Goal: Task Accomplishment & Management: Manage account settings

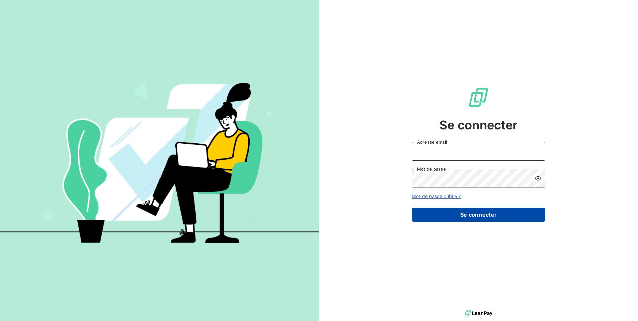
type input "[EMAIL_ADDRESS][DOMAIN_NAME]"
click at [474, 218] on button "Se connecter" at bounding box center [478, 215] width 133 height 14
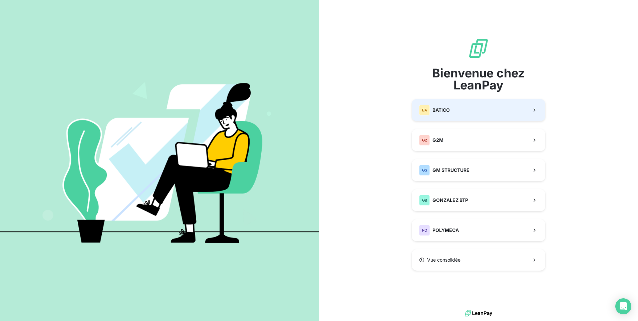
click at [474, 113] on button "BA BATICO" at bounding box center [478, 110] width 133 height 22
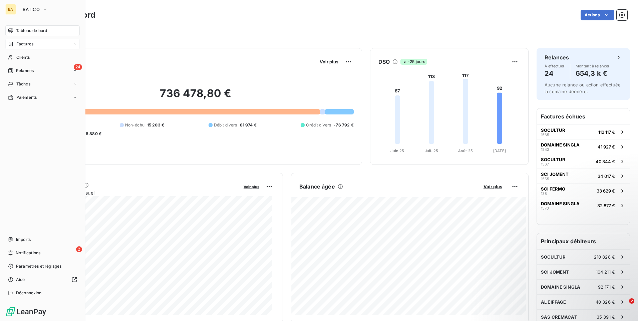
drag, startPoint x: 25, startPoint y: 44, endPoint x: 30, endPoint y: 44, distance: 5.0
click at [25, 44] on span "Factures" at bounding box center [24, 44] width 17 height 6
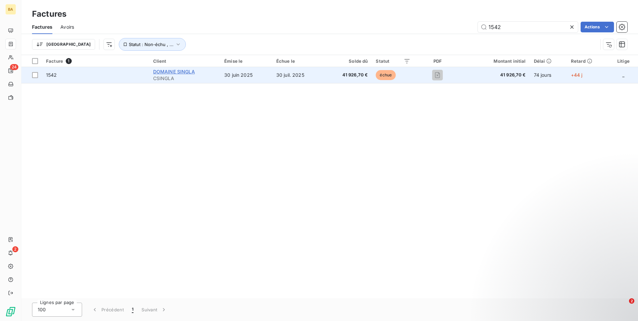
type input "1542"
click at [187, 74] on span "DOMAINE SINGLA" at bounding box center [174, 72] width 42 height 6
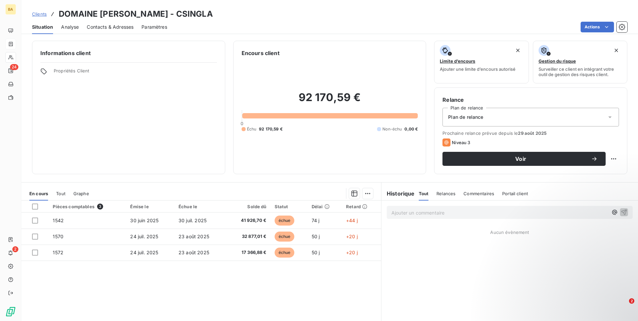
click at [370, 193] on div "En cours Tout Graphe" at bounding box center [201, 194] width 360 height 14
click at [362, 195] on html "BA 24 2 Clients DOMAINE [PERSON_NAME] - CSINGLA Situation Analyse Contacts & Ad…" at bounding box center [319, 160] width 638 height 321
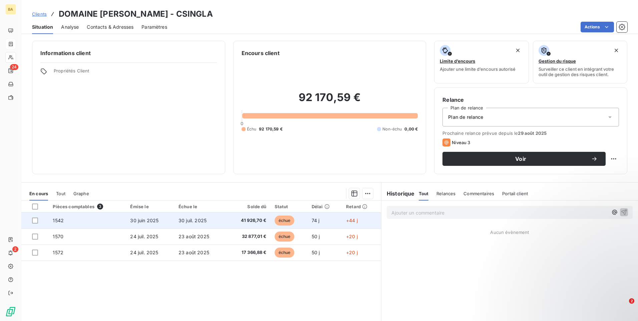
click at [76, 223] on td "1542" at bounding box center [87, 221] width 77 height 16
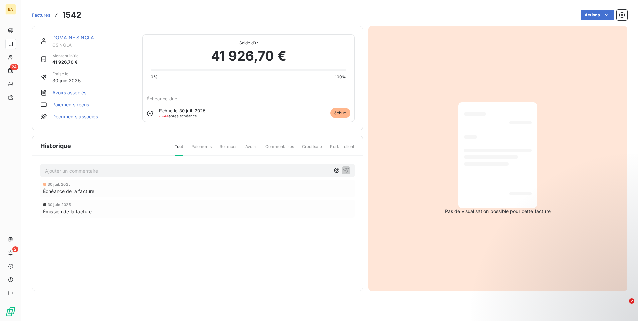
click at [63, 116] on link "Documents associés" at bounding box center [75, 116] width 46 height 7
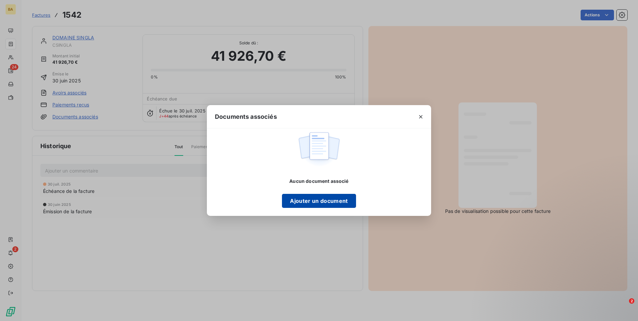
click at [330, 205] on button "Ajouter un document" at bounding box center [319, 201] width 74 height 14
click at [418, 115] on icon "button" at bounding box center [420, 116] width 7 height 7
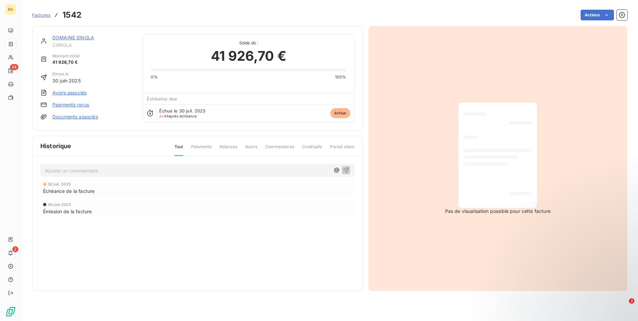
click at [96, 117] on link "Documents associés" at bounding box center [75, 116] width 46 height 7
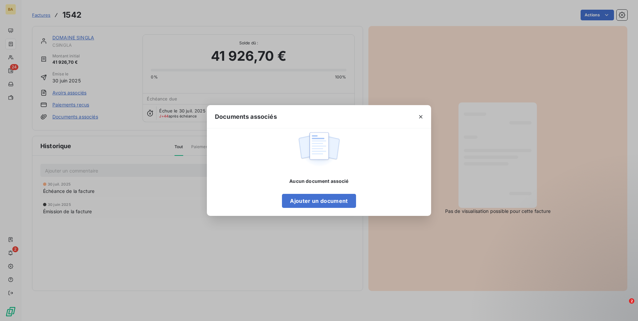
click at [317, 215] on div "Aucun document associé Ajouter un document" at bounding box center [319, 171] width 224 height 87
click at [318, 206] on button "Ajouter un document" at bounding box center [319, 201] width 74 height 14
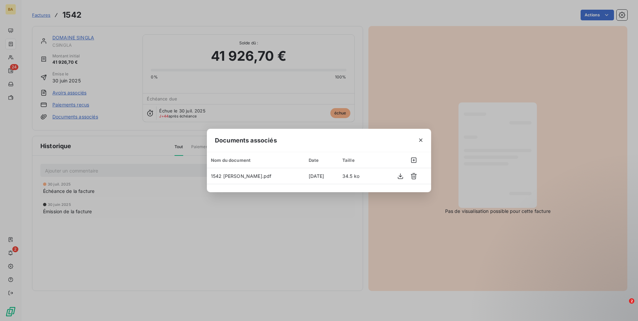
click at [423, 139] on icon "button" at bounding box center [420, 140] width 7 height 7
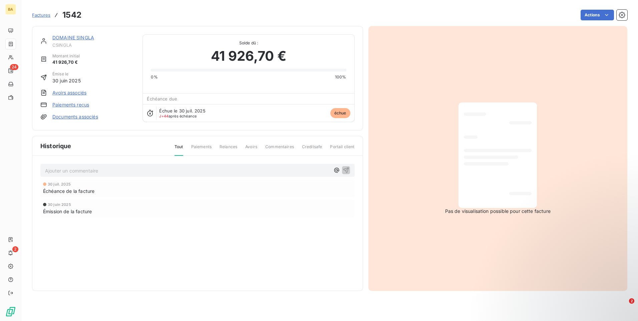
click at [497, 175] on div at bounding box center [498, 155] width 68 height 95
click at [100, 192] on div "Échéance de la facture" at bounding box center [197, 191] width 309 height 7
click at [86, 117] on link "Documents associés" at bounding box center [75, 116] width 46 height 7
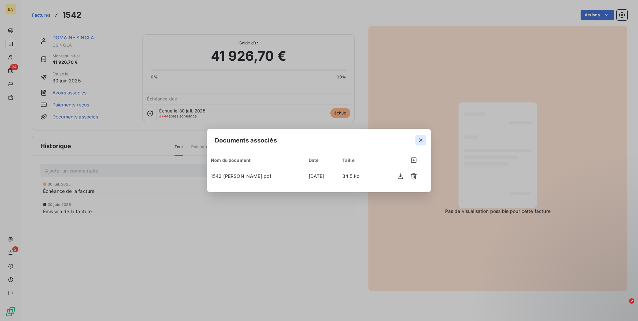
click at [420, 140] on icon "button" at bounding box center [420, 140] width 7 height 7
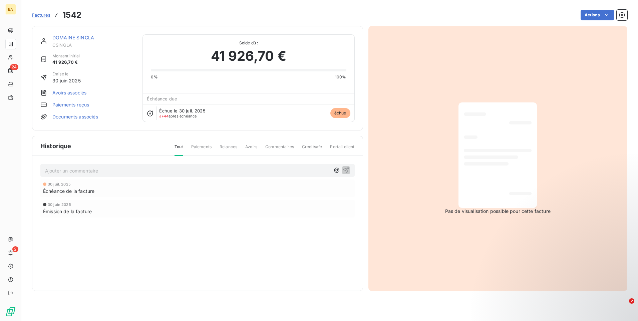
click at [45, 16] on span "Factures" at bounding box center [41, 14] width 18 height 5
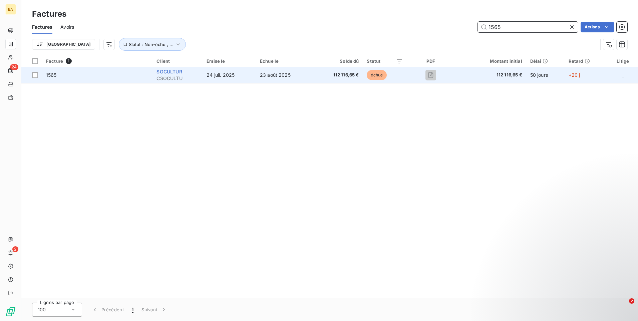
type input "1565"
click at [182, 70] on span "SOCULTUR" at bounding box center [168, 72] width 25 height 6
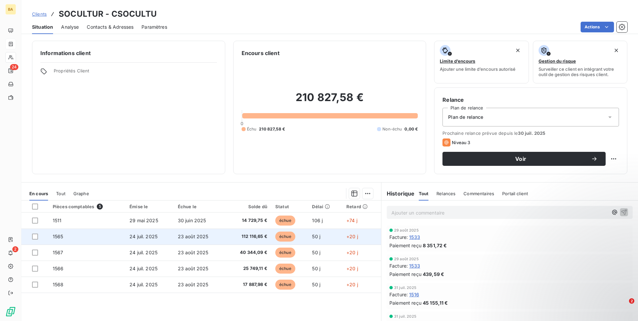
click at [62, 231] on td "1565" at bounding box center [87, 237] width 77 height 16
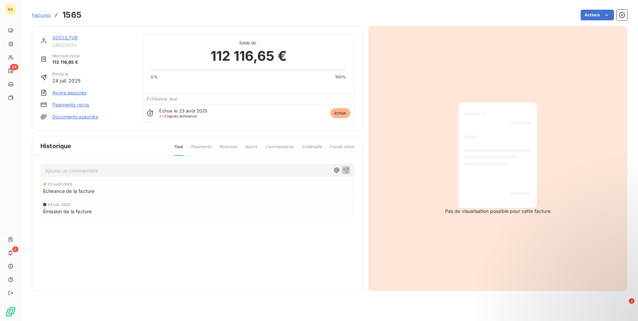
click at [61, 118] on link "Documents associés" at bounding box center [75, 116] width 46 height 7
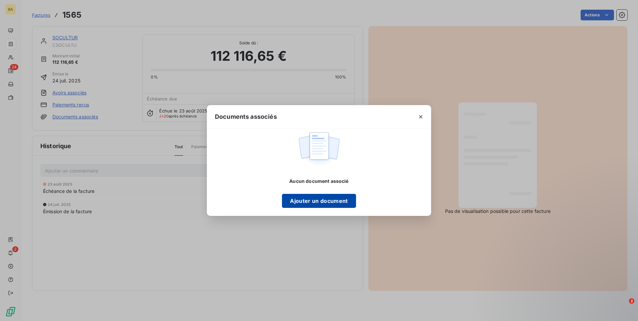
click at [305, 200] on button "Ajouter un document" at bounding box center [319, 201] width 74 height 14
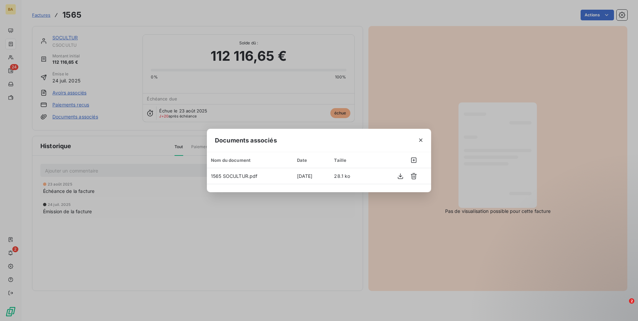
click at [420, 141] on icon "button" at bounding box center [420, 139] width 3 height 3
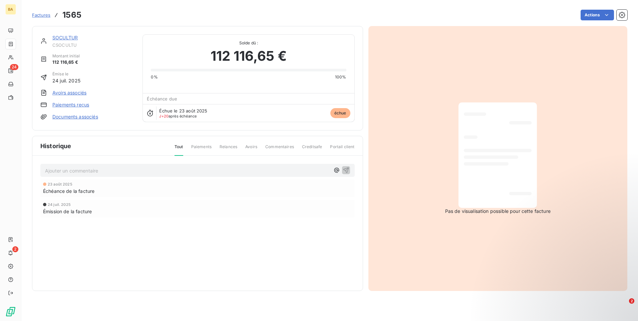
click at [46, 15] on span "Factures" at bounding box center [41, 14] width 18 height 5
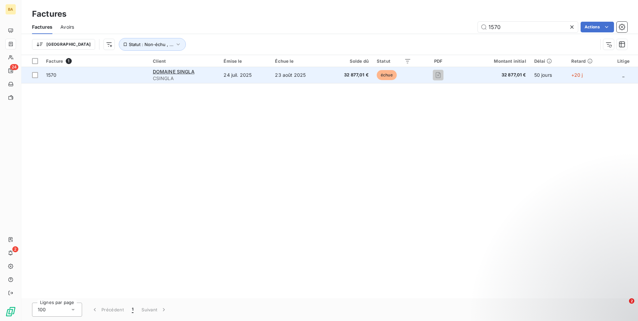
type input "1570"
click at [54, 75] on span "1570" at bounding box center [51, 75] width 11 height 6
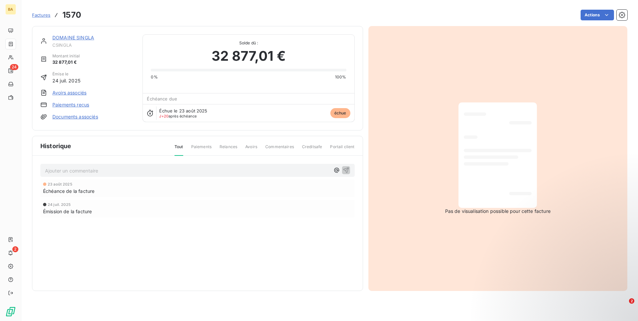
click at [85, 116] on link "Documents associés" at bounding box center [75, 116] width 46 height 7
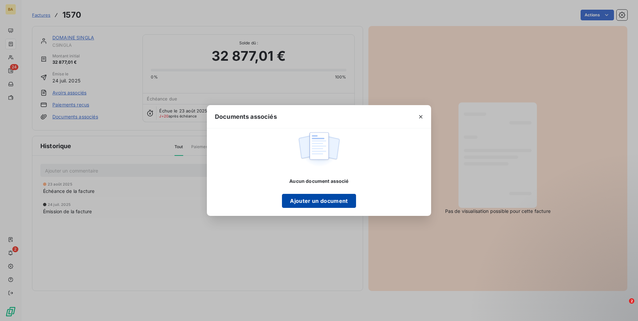
click at [331, 199] on button "Ajouter un document" at bounding box center [319, 201] width 74 height 14
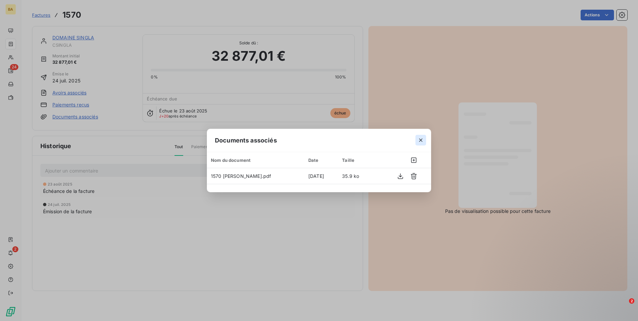
click at [421, 140] on icon "button" at bounding box center [420, 140] width 7 height 7
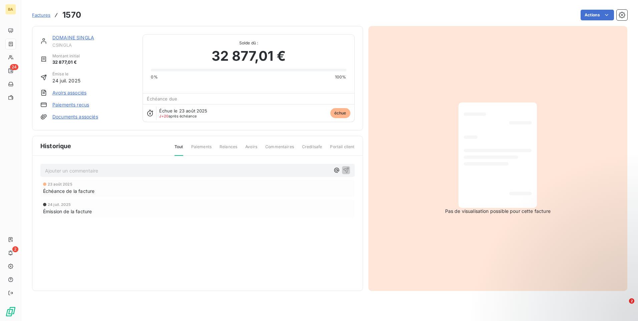
click at [42, 14] on span "Factures" at bounding box center [41, 14] width 18 height 5
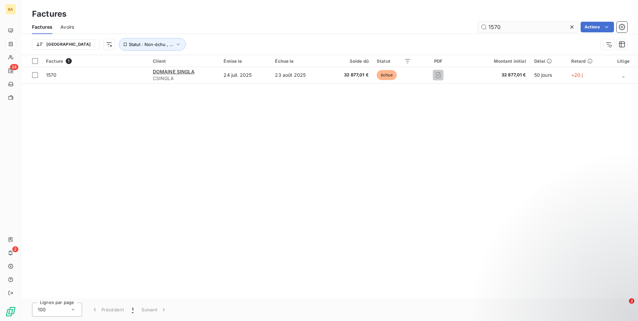
click at [520, 27] on input "1570" at bounding box center [528, 27] width 100 height 11
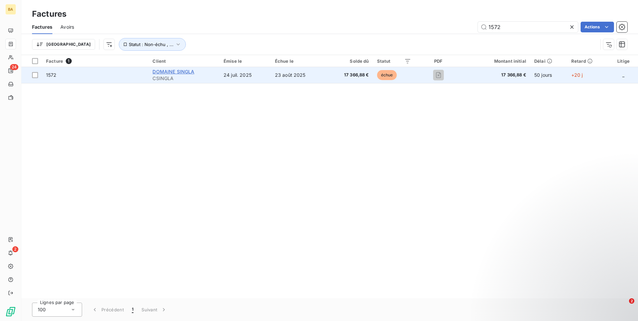
type input "1572"
click at [171, 71] on span "DOMAINE SINGLA" at bounding box center [173, 72] width 42 height 6
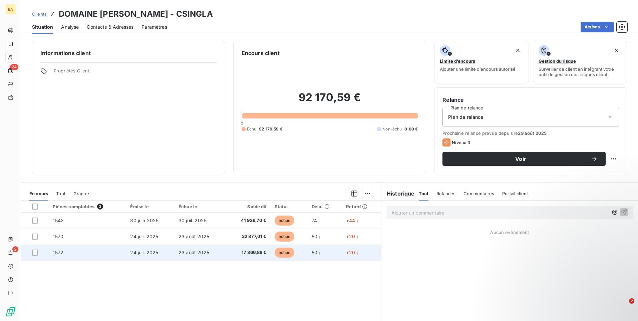
click at [87, 252] on td "1572" at bounding box center [87, 253] width 77 height 16
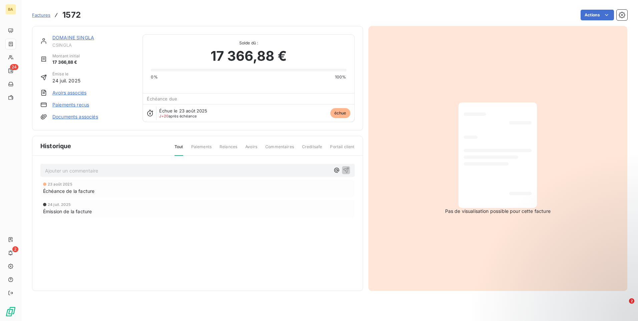
click at [76, 116] on link "Documents associés" at bounding box center [75, 116] width 46 height 7
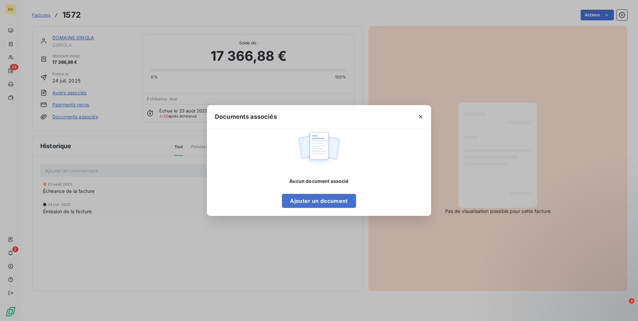
click at [324, 212] on div "Aucun document associé Ajouter un document" at bounding box center [319, 171] width 224 height 87
click at [326, 205] on button "Ajouter un document" at bounding box center [319, 201] width 74 height 14
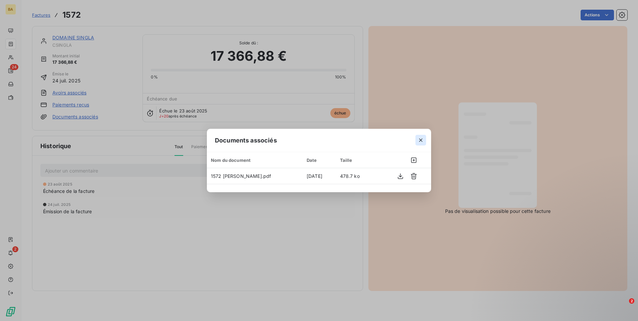
click at [420, 142] on icon "button" at bounding box center [420, 140] width 7 height 7
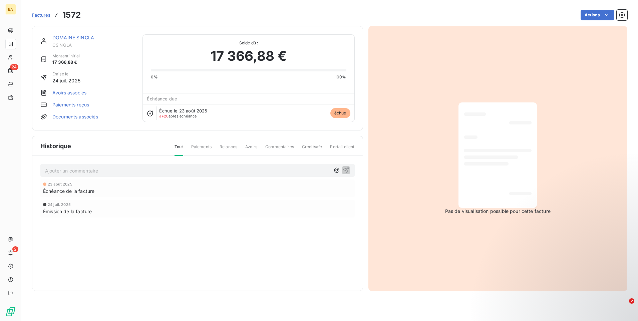
click at [310, 199] on div "23 août 2025 Échéance de la facture 24 juil. 2025 Émission de la facture" at bounding box center [197, 211] width 314 height 65
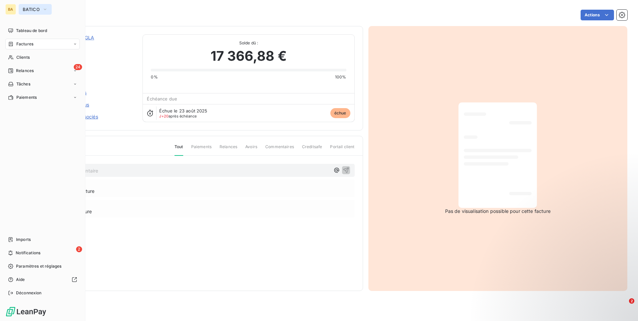
drag, startPoint x: 31, startPoint y: 5, endPoint x: 37, endPoint y: 12, distance: 9.2
click at [31, 5] on button "BATICO" at bounding box center [35, 9] width 33 height 11
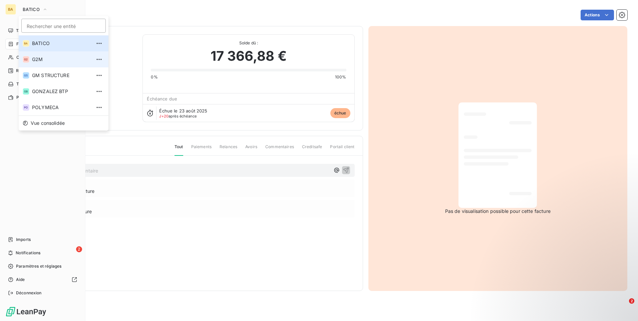
drag, startPoint x: 97, startPoint y: 60, endPoint x: 38, endPoint y: 64, distance: 59.5
click at [38, 64] on li "G2 G2M" at bounding box center [64, 59] width 90 height 16
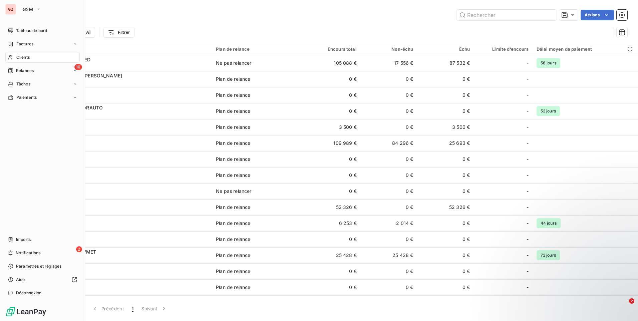
drag, startPoint x: 22, startPoint y: 44, endPoint x: 63, endPoint y: 51, distance: 42.0
click at [22, 44] on span "Factures" at bounding box center [24, 44] width 17 height 6
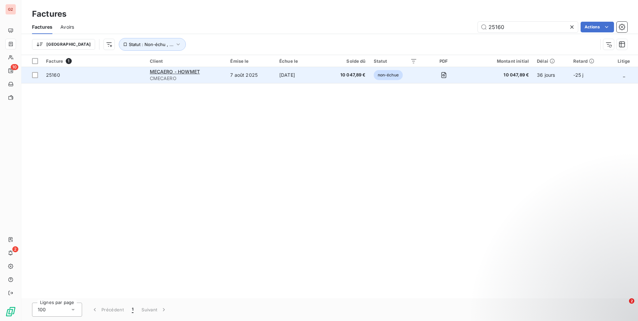
type input "25160"
click at [56, 72] on span "25160" at bounding box center [53, 75] width 14 height 6
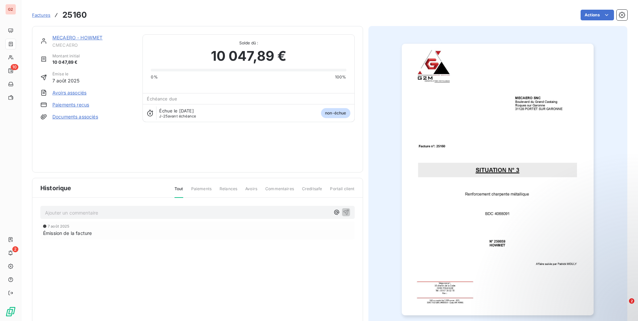
click at [77, 119] on link "Documents associés" at bounding box center [75, 116] width 46 height 7
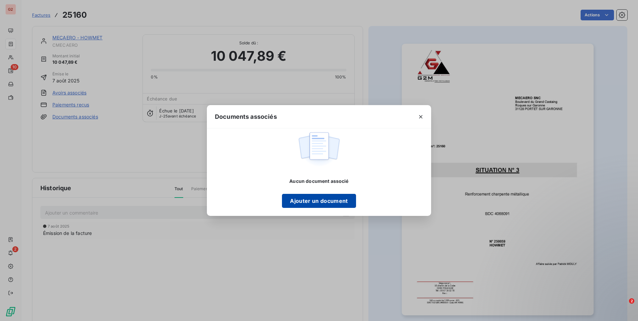
click at [304, 204] on button "Ajouter un document" at bounding box center [319, 201] width 74 height 14
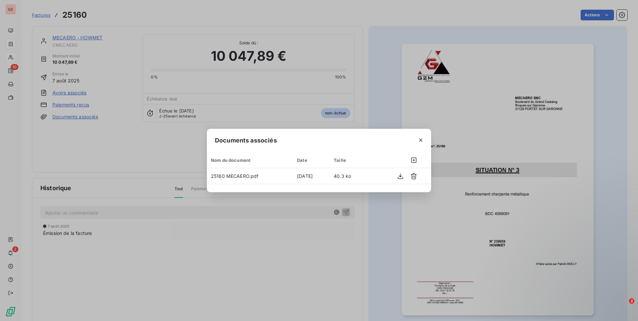
drag, startPoint x: 418, startPoint y: 141, endPoint x: 11, endPoint y: 56, distance: 416.6
click at [418, 141] on icon "button" at bounding box center [420, 140] width 7 height 7
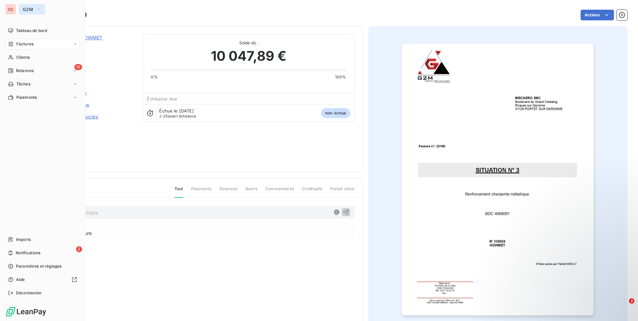
click at [28, 9] on span "G2M" at bounding box center [28, 9] width 10 height 5
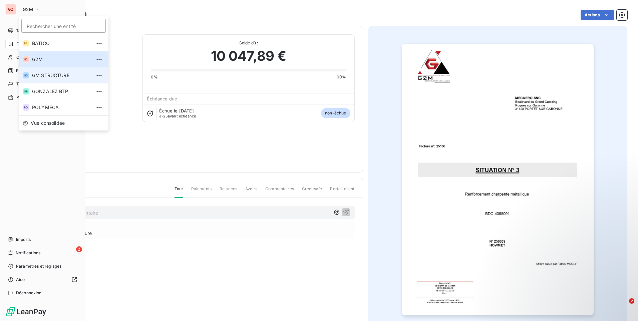
click at [53, 77] on span "GM STRUCTURE" at bounding box center [61, 75] width 59 height 7
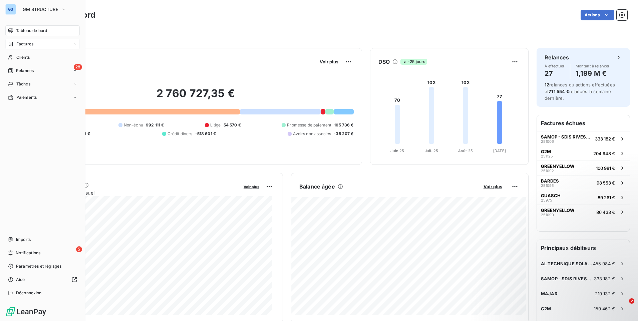
click at [19, 42] on span "Factures" at bounding box center [24, 44] width 17 height 6
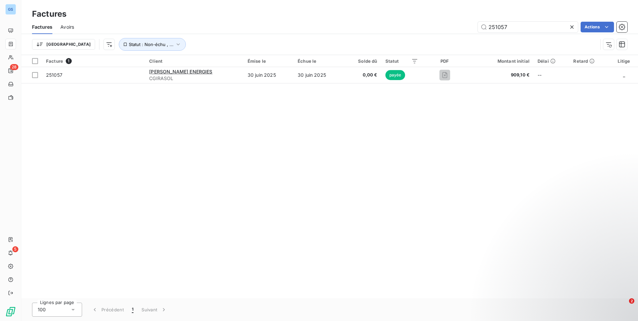
drag, startPoint x: 520, startPoint y: 25, endPoint x: 421, endPoint y: 43, distance: 100.4
click at [361, 40] on div "Factures Avoirs 251057 Actions Trier Statut : Non-échu , ..." at bounding box center [329, 37] width 617 height 35
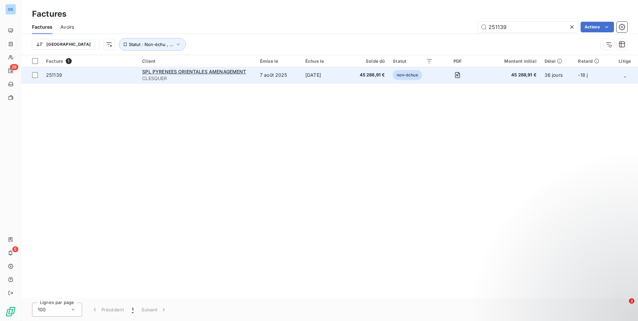
type input "251139"
click at [54, 73] on span "251139" at bounding box center [54, 75] width 16 height 6
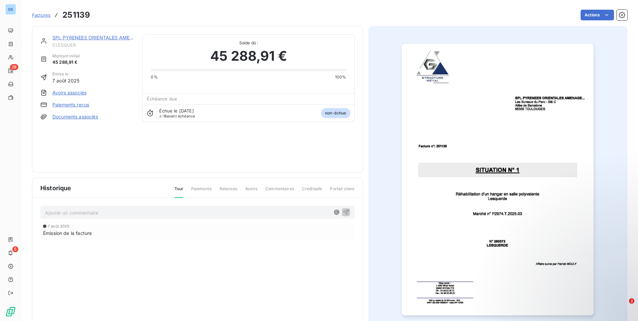
click at [73, 115] on link "Documents associés" at bounding box center [75, 116] width 46 height 7
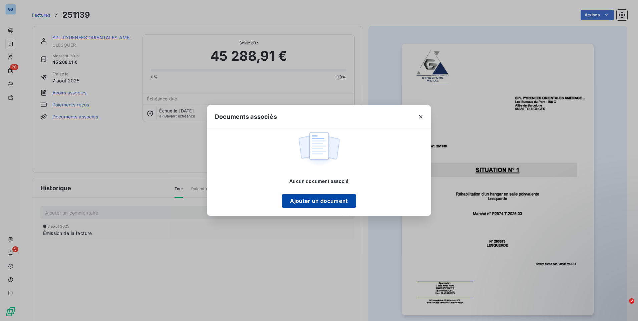
click at [331, 201] on button "Ajouter un document" at bounding box center [319, 201] width 74 height 14
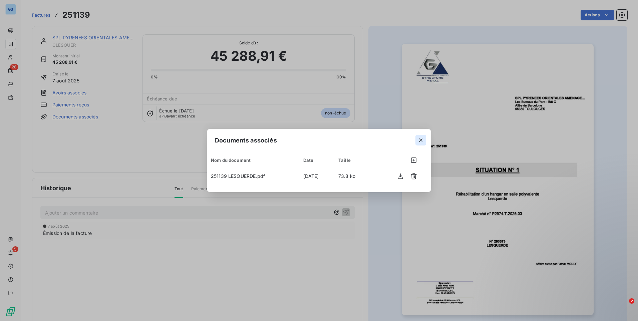
click at [421, 140] on icon "button" at bounding box center [420, 139] width 3 height 3
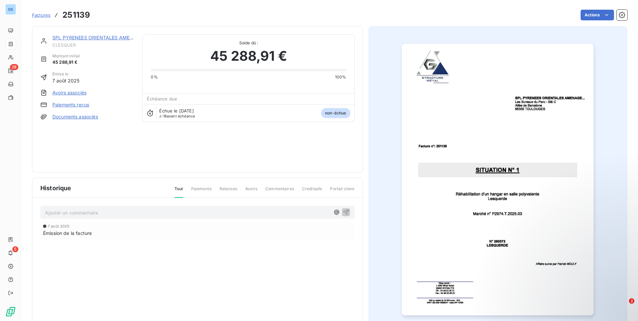
click at [197, 187] on span "Paiements" at bounding box center [201, 191] width 20 height 11
click at [207, 192] on span "Paiements" at bounding box center [201, 191] width 20 height 11
click at [85, 116] on link "Documents associés" at bounding box center [75, 116] width 46 height 7
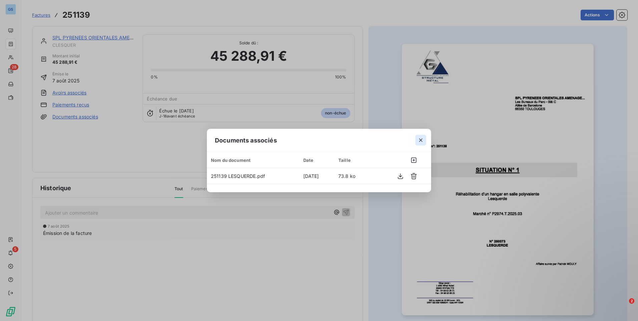
click at [421, 141] on icon "button" at bounding box center [420, 139] width 3 height 3
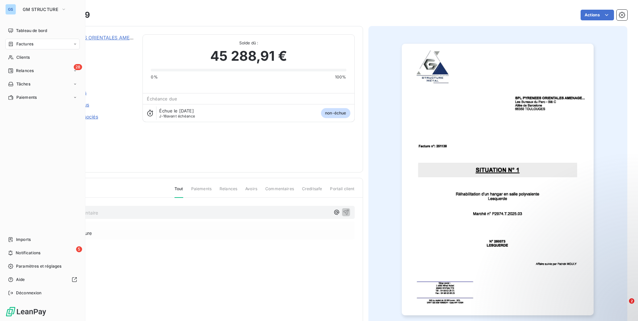
drag, startPoint x: 48, startPoint y: 11, endPoint x: 50, endPoint y: 15, distance: 4.5
click at [48, 11] on span "GM STRUCTURE" at bounding box center [41, 9] width 36 height 5
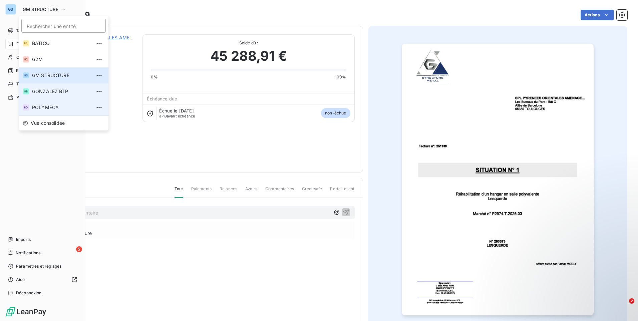
click at [71, 91] on span "GONZALEZ BTP" at bounding box center [61, 91] width 59 height 7
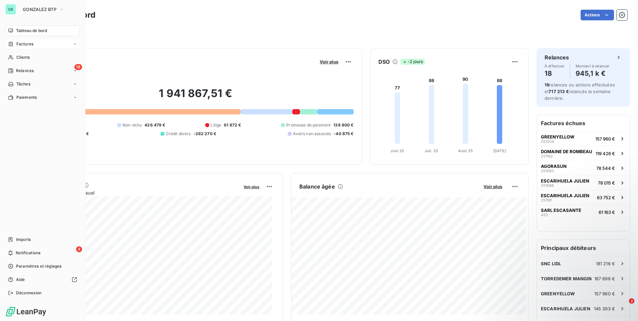
click at [34, 46] on div "Factures" at bounding box center [42, 44] width 74 height 11
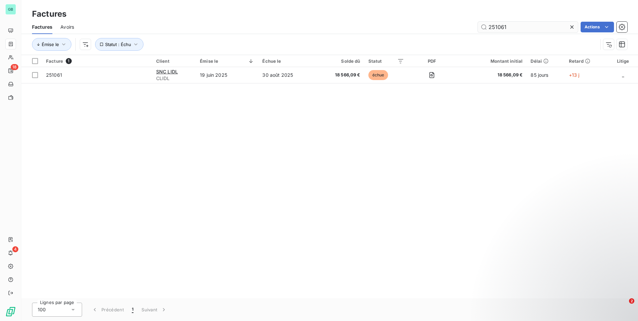
click at [511, 27] on input "251061" at bounding box center [528, 27] width 100 height 11
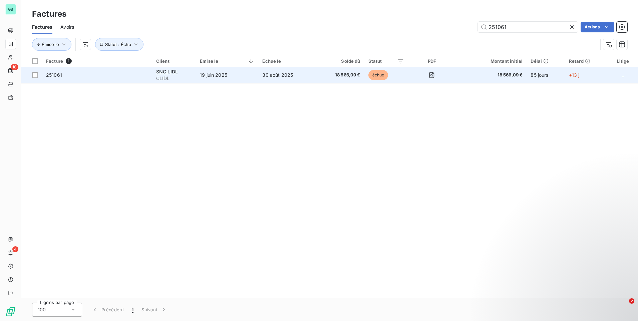
click at [51, 74] on span "251061" at bounding box center [54, 75] width 16 height 6
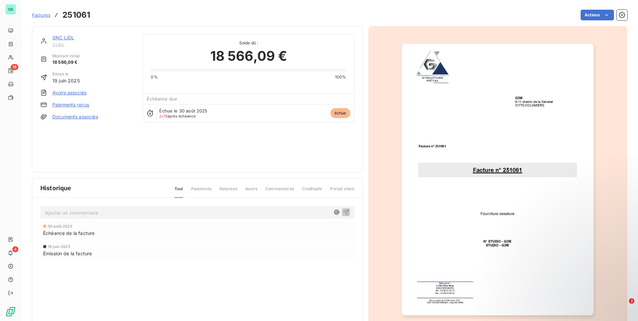
click at [84, 117] on link "Documents associés" at bounding box center [75, 116] width 46 height 7
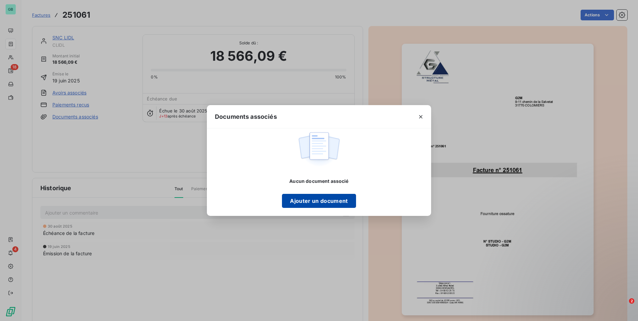
click at [316, 199] on button "Ajouter un document" at bounding box center [319, 201] width 74 height 14
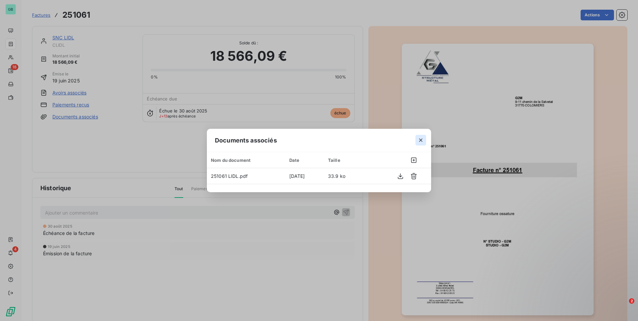
click at [422, 143] on icon "button" at bounding box center [420, 140] width 7 height 7
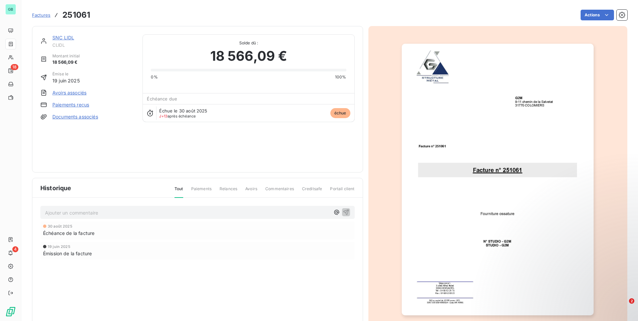
click at [44, 15] on span "Factures" at bounding box center [41, 14] width 18 height 5
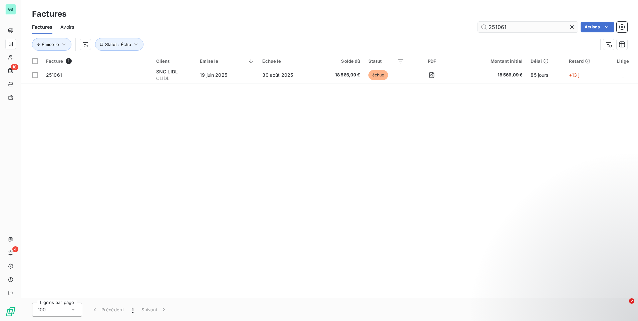
click at [524, 30] on input "251061" at bounding box center [528, 27] width 100 height 11
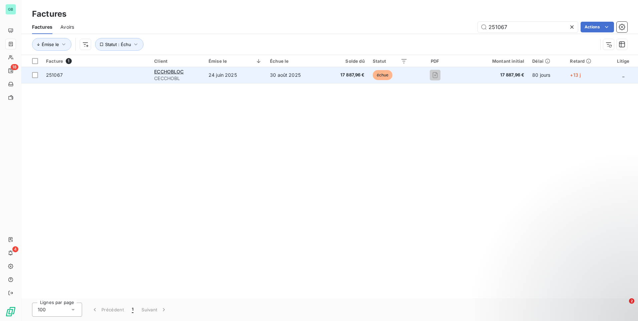
type input "251067"
click at [53, 75] on span "251067" at bounding box center [54, 75] width 17 height 6
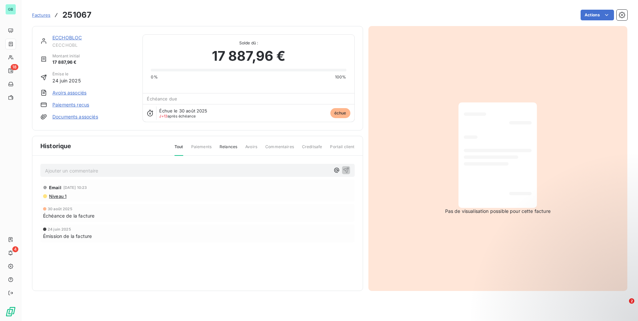
click at [87, 116] on link "Documents associés" at bounding box center [75, 116] width 46 height 7
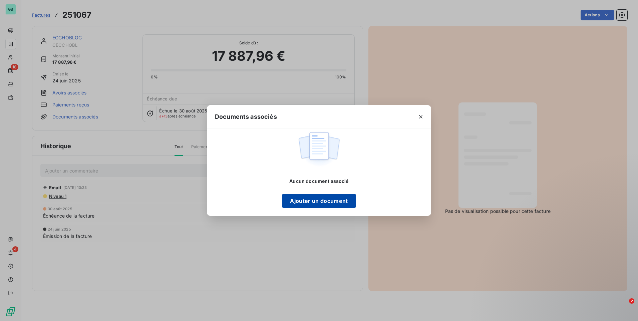
click at [313, 197] on button "Ajouter un document" at bounding box center [319, 201] width 74 height 14
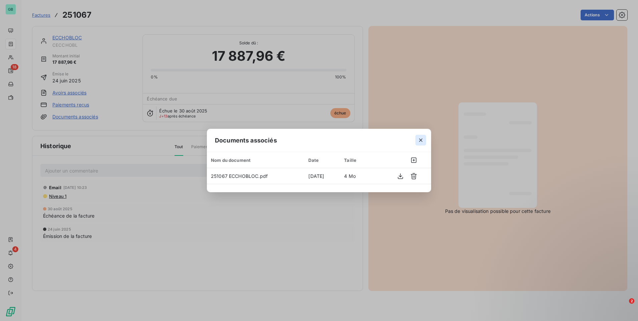
click at [420, 140] on icon "button" at bounding box center [420, 140] width 7 height 7
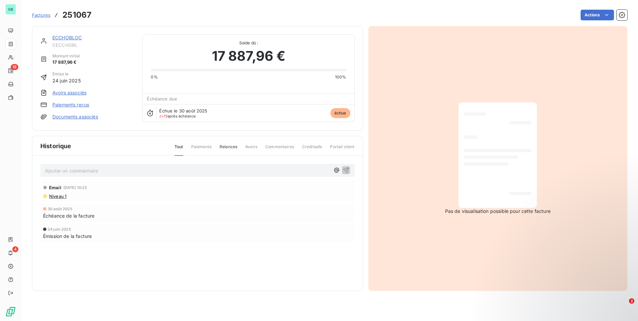
click at [44, 14] on span "Factures" at bounding box center [41, 14] width 18 height 5
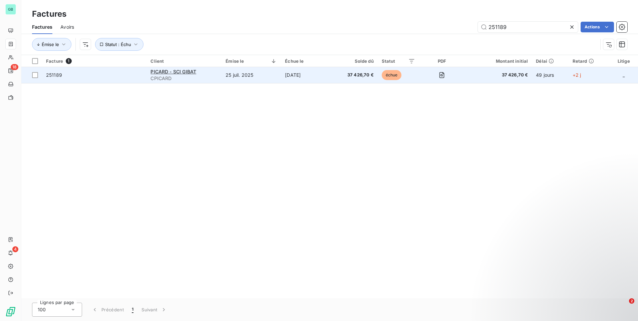
type input "251189"
click at [56, 76] on span "251189" at bounding box center [54, 75] width 16 height 6
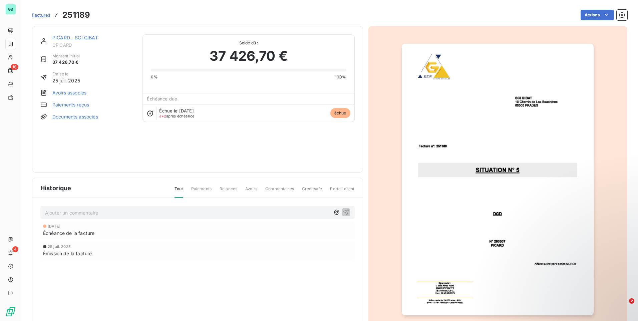
click at [65, 118] on link "Documents associés" at bounding box center [75, 116] width 46 height 7
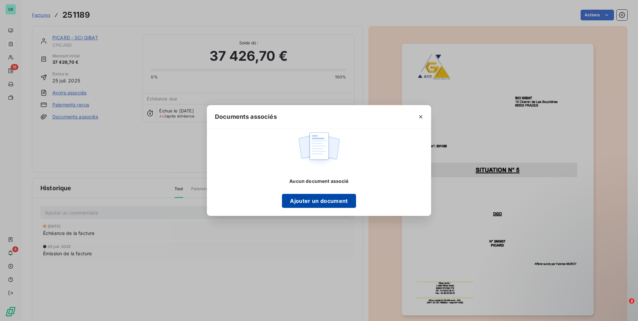
click at [313, 197] on button "Ajouter un document" at bounding box center [319, 201] width 74 height 14
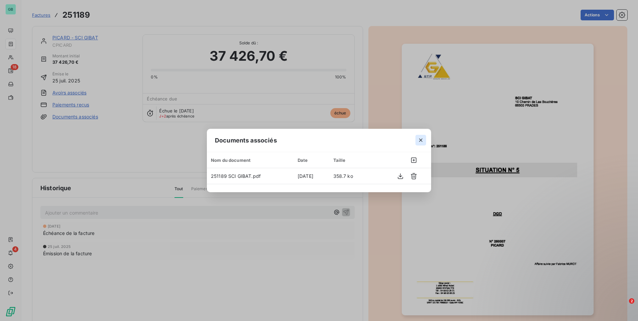
click at [421, 136] on button "button" at bounding box center [420, 140] width 11 height 11
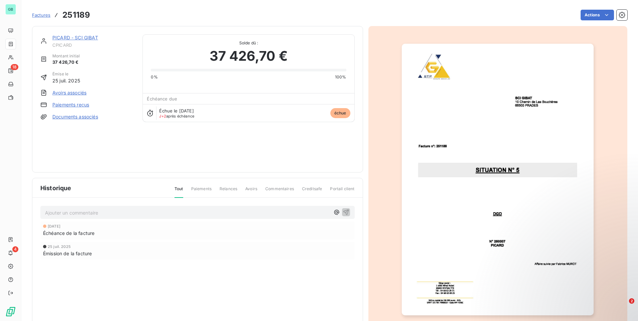
click at [46, 14] on span "Factures" at bounding box center [41, 14] width 18 height 5
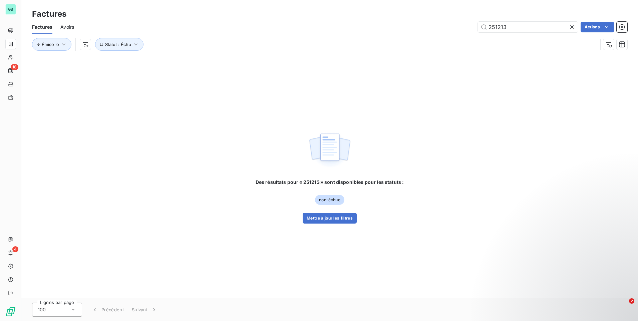
drag, startPoint x: 519, startPoint y: 27, endPoint x: 438, endPoint y: 33, distance: 81.9
click at [438, 33] on div "Factures Avoirs 251213 Actions" at bounding box center [329, 27] width 617 height 14
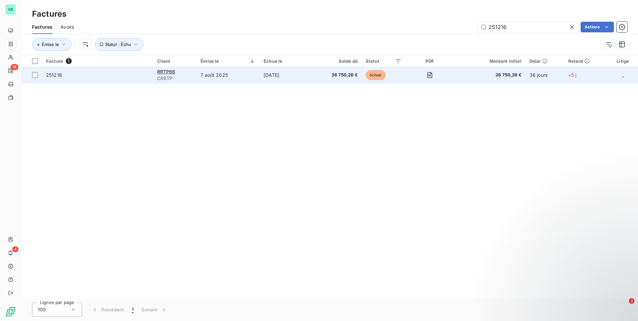
type input "251216"
click at [56, 69] on td "251216" at bounding box center [97, 75] width 111 height 16
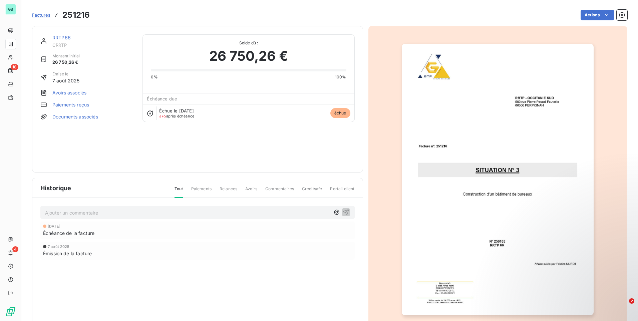
click at [72, 115] on link "Documents associés" at bounding box center [75, 116] width 46 height 7
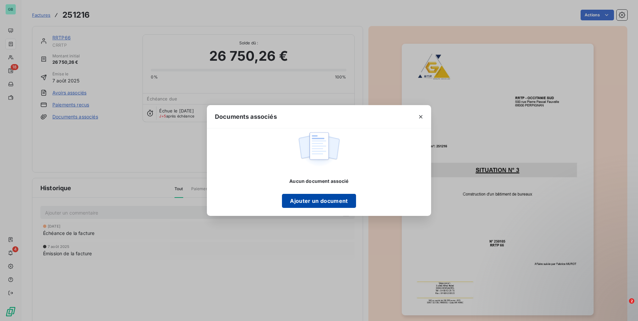
click at [314, 199] on button "Ajouter un document" at bounding box center [319, 201] width 74 height 14
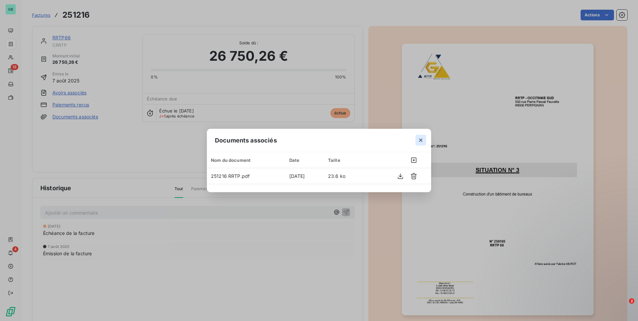
click at [419, 139] on icon "button" at bounding box center [420, 139] width 3 height 3
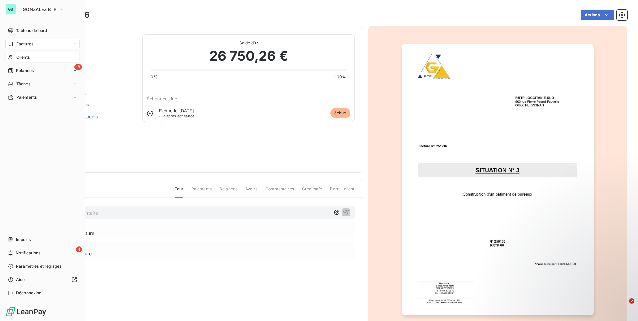
click at [25, 56] on span "Clients" at bounding box center [22, 57] width 13 height 6
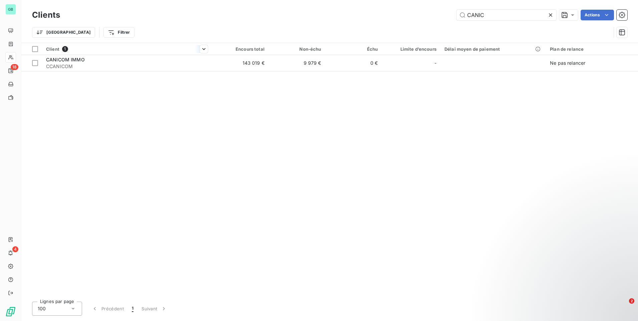
type input "CANIC"
click at [105, 50] on div "Client 1" at bounding box center [127, 49] width 162 height 6
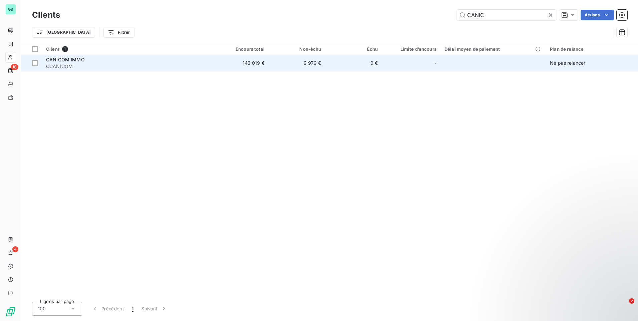
click at [101, 57] on div "CANICOM IMMO" at bounding box center [127, 59] width 162 height 7
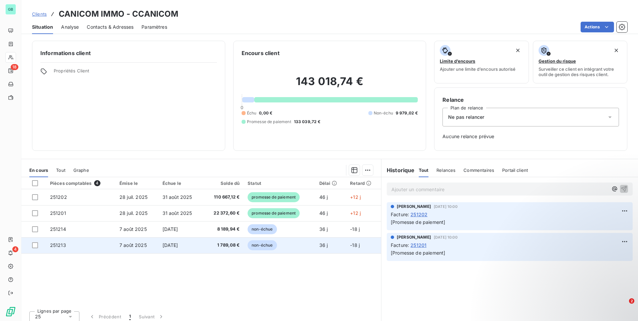
click at [89, 240] on td "251213" at bounding box center [80, 245] width 69 height 16
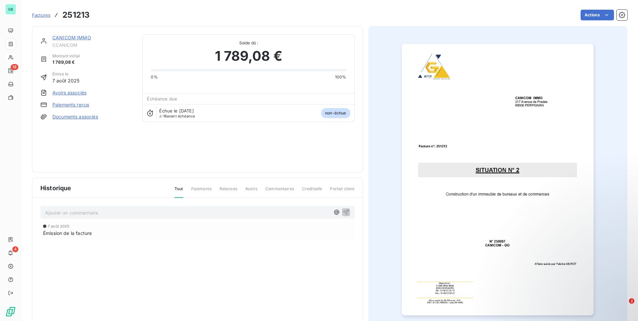
click at [92, 117] on link "Documents associés" at bounding box center [75, 116] width 46 height 7
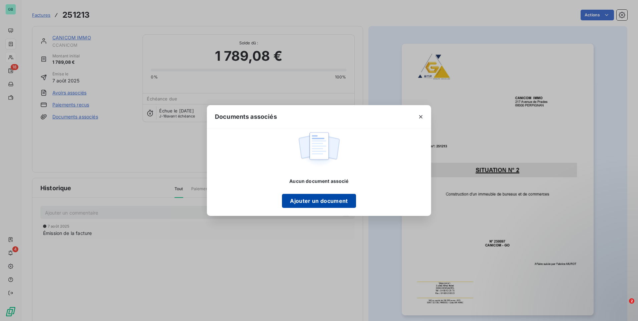
click at [338, 203] on button "Ajouter un document" at bounding box center [319, 201] width 74 height 14
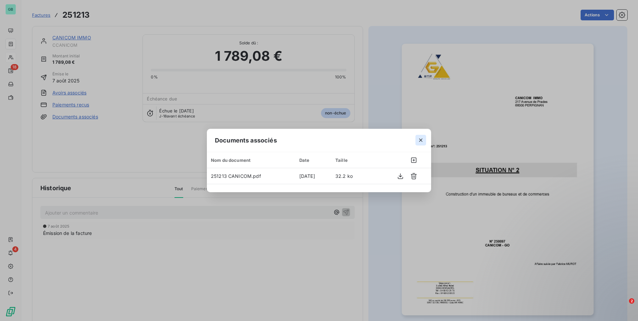
click at [422, 139] on icon "button" at bounding box center [420, 139] width 3 height 3
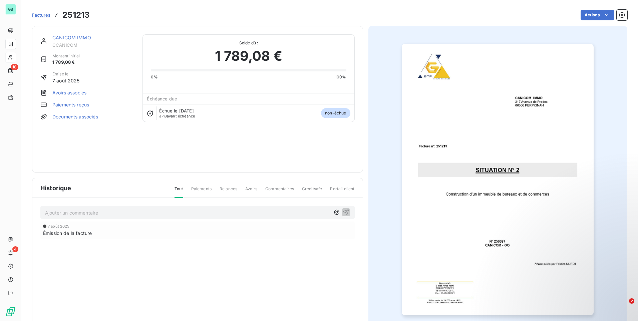
click at [44, 16] on span "Factures" at bounding box center [41, 14] width 18 height 5
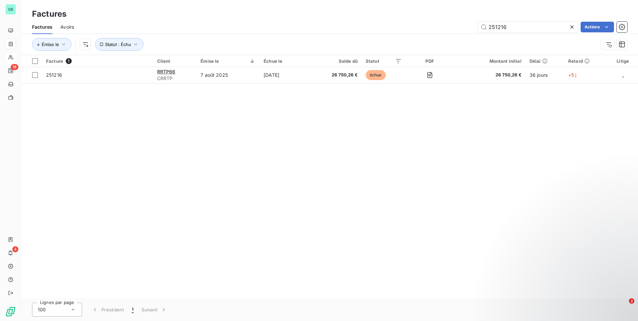
drag, startPoint x: 516, startPoint y: 28, endPoint x: 388, endPoint y: 48, distance: 130.1
click at [388, 48] on div "Factures Avoirs 251216 Actions Émise le Statut : Échu" at bounding box center [329, 37] width 617 height 35
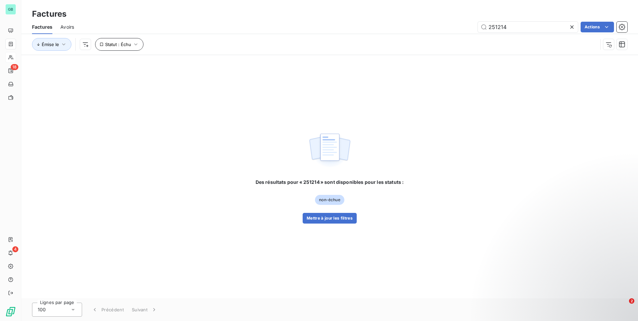
type input "251214"
click at [129, 45] on span "Statut : Échu" at bounding box center [118, 44] width 26 height 5
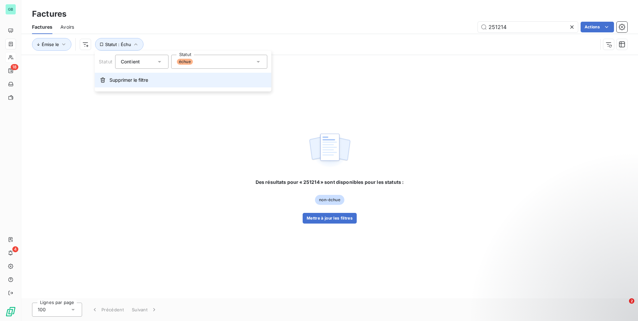
click at [141, 80] on span "Supprimer le filtre" at bounding box center [128, 80] width 39 height 7
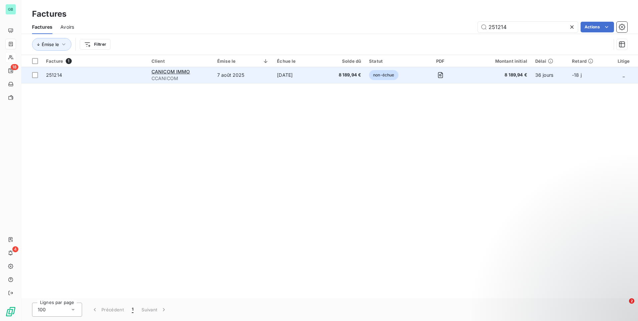
click at [56, 73] on span "251214" at bounding box center [54, 75] width 16 height 6
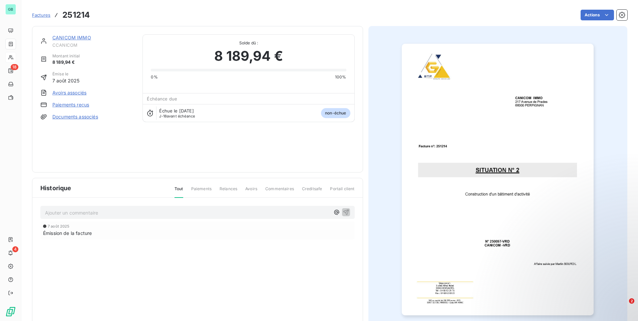
click at [78, 117] on link "Documents associés" at bounding box center [75, 116] width 46 height 7
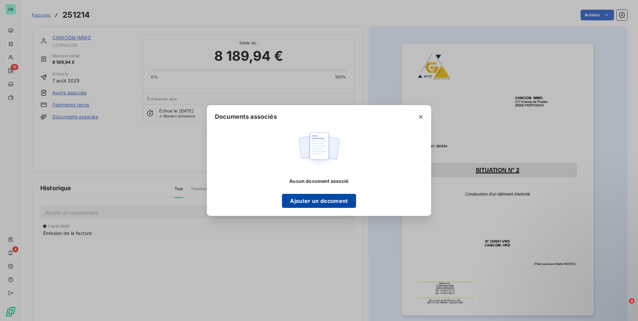
click at [328, 201] on button "Ajouter un document" at bounding box center [319, 201] width 74 height 14
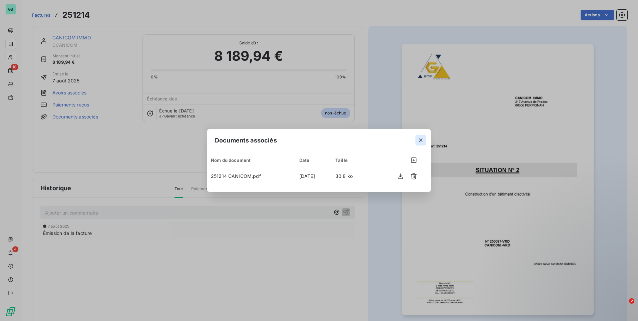
click at [423, 139] on icon "button" at bounding box center [420, 140] width 7 height 7
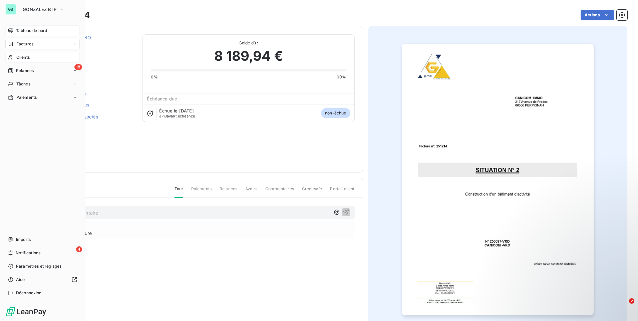
drag, startPoint x: 33, startPoint y: 32, endPoint x: 46, endPoint y: 35, distance: 13.3
click at [34, 32] on span "Tableau de bord" at bounding box center [31, 31] width 31 height 6
